Goal: Transaction & Acquisition: Purchase product/service

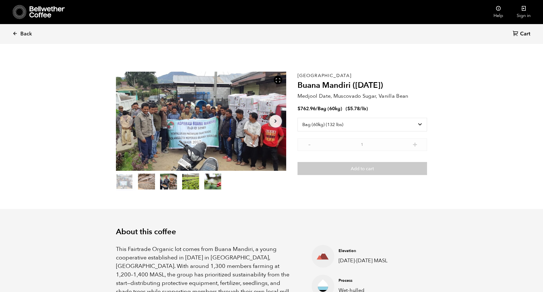
select select "bag-3"
click at [22, 32] on span "Back" at bounding box center [26, 34] width 12 height 7
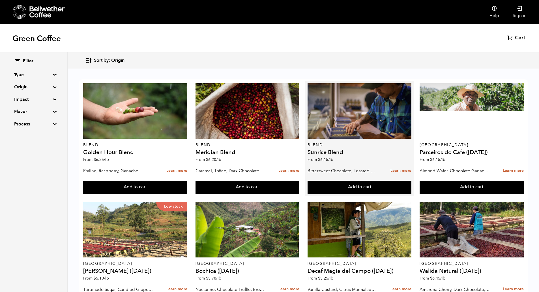
scroll to position [94, 0]
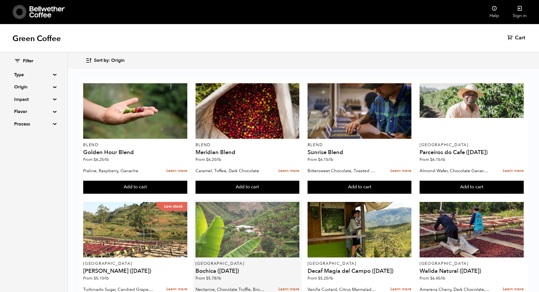
click at [238, 202] on div at bounding box center [247, 229] width 104 height 55
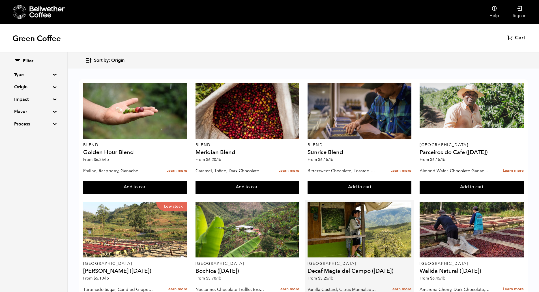
scroll to position [393, 0]
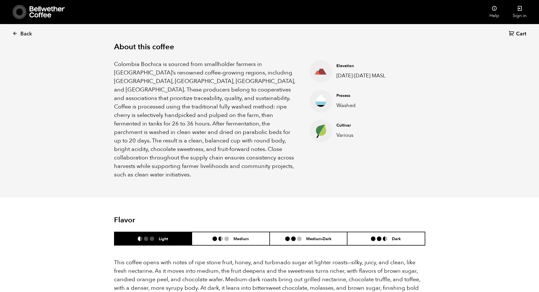
scroll to position [184, 0]
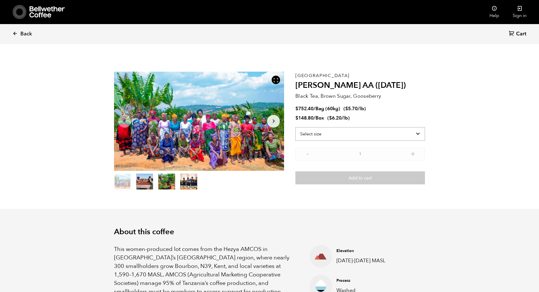
click at [339, 133] on select "Select size Bag (60kg) (132 lbs) Box (24 lbs)" at bounding box center [360, 134] width 130 height 14
select select "bag-3"
click at [295, 127] on select "Select size Bag (60kg) (132 lbs) Box (24 lbs)" at bounding box center [360, 134] width 130 height 14
